Goal: Browse casually

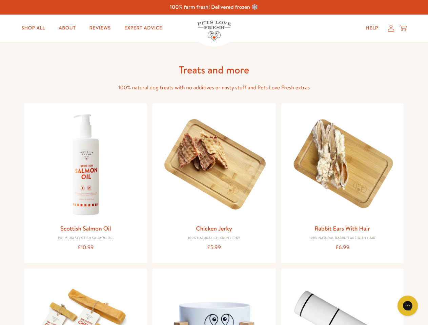
click at [407, 306] on icon "Gorgias live chat" at bounding box center [407, 305] width 6 height 6
